Goal: Information Seeking & Learning: Learn about a topic

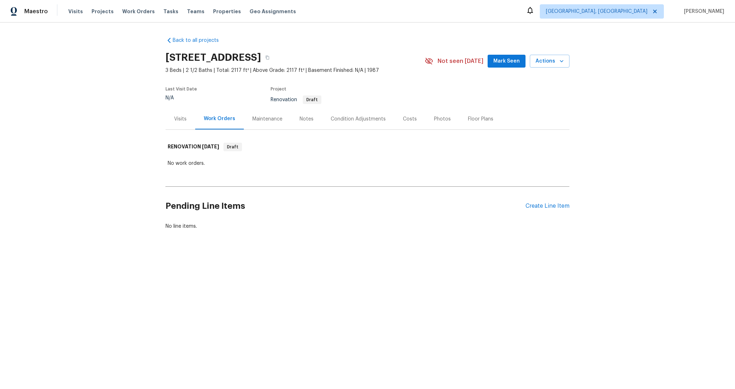
click at [339, 116] on div "Condition Adjustments" at bounding box center [358, 119] width 55 height 7
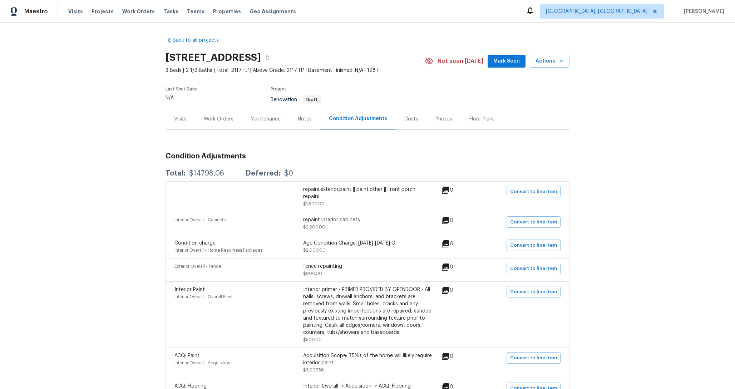
click at [413, 122] on div "Costs" at bounding box center [411, 118] width 31 height 21
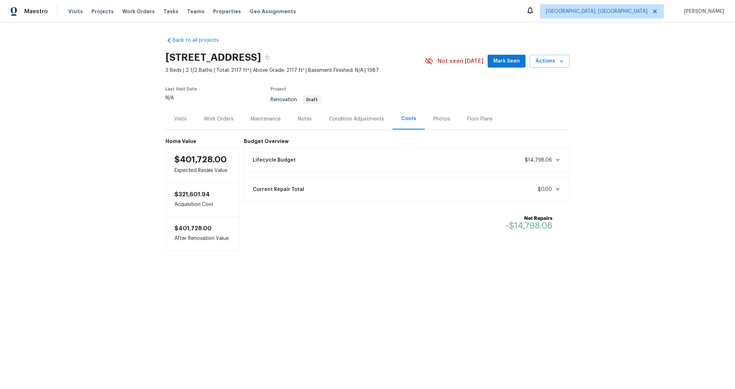
click at [384, 166] on div "Lifecycle Budget $14,798.06" at bounding box center [407, 160] width 317 height 16
click at [382, 162] on div "Lifecycle Budget $14,798.06" at bounding box center [407, 160] width 317 height 16
